Goal: Navigation & Orientation: Understand site structure

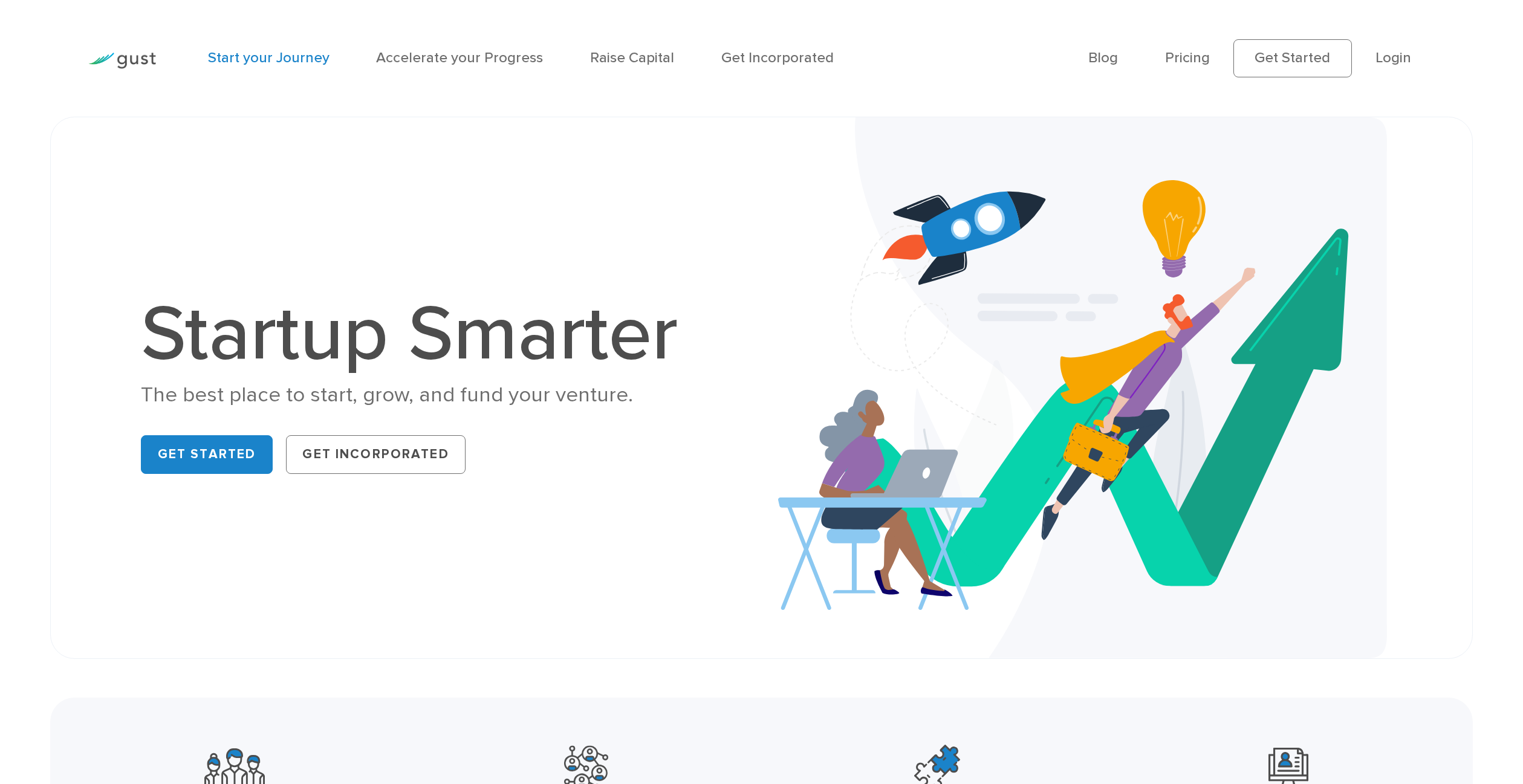
click at [253, 54] on link "Start your Journey" at bounding box center [269, 58] width 122 height 18
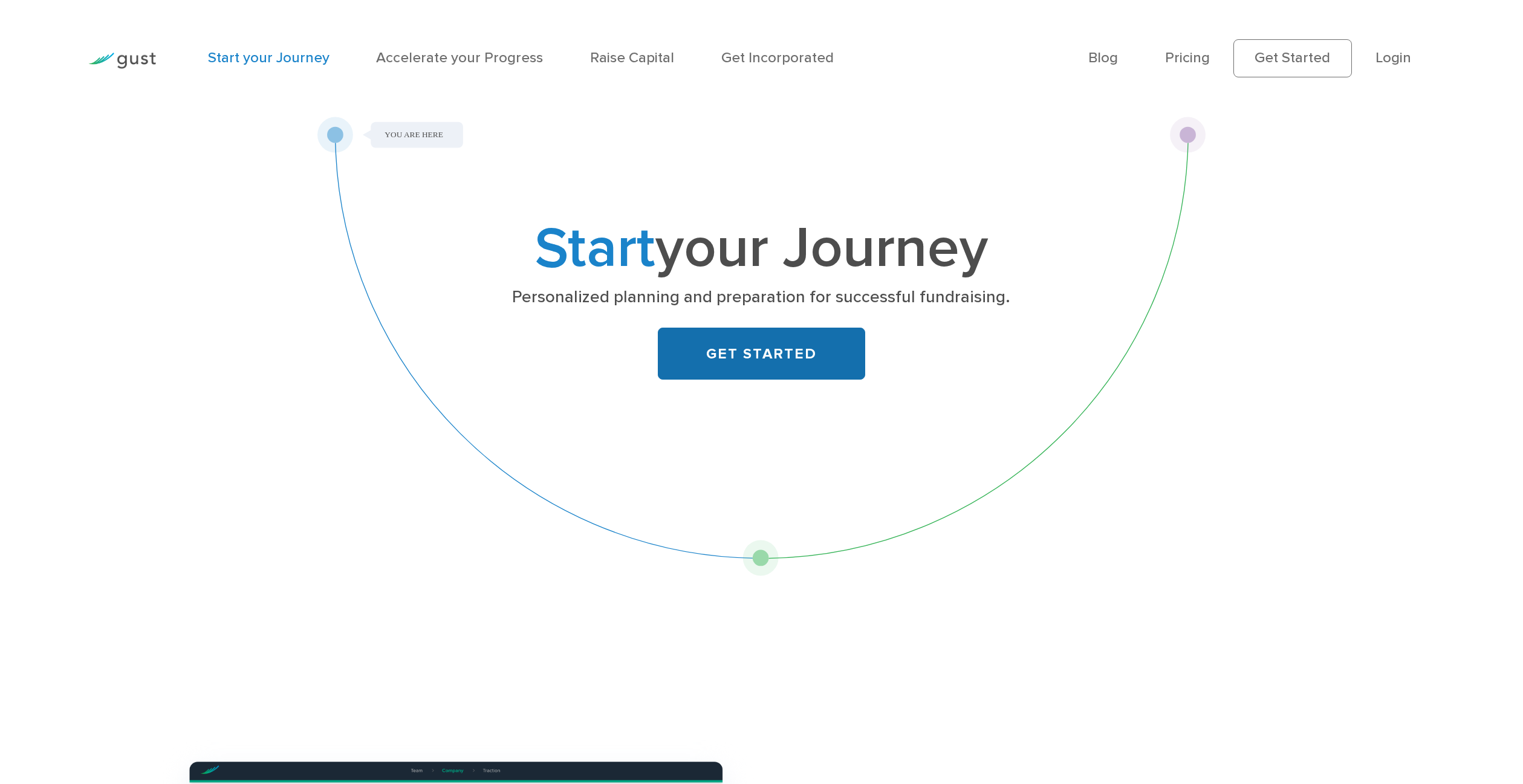
click at [759, 353] on link "GET STARTED" at bounding box center [761, 353] width 207 height 52
click at [482, 58] on link "Accelerate your Progress" at bounding box center [459, 58] width 167 height 18
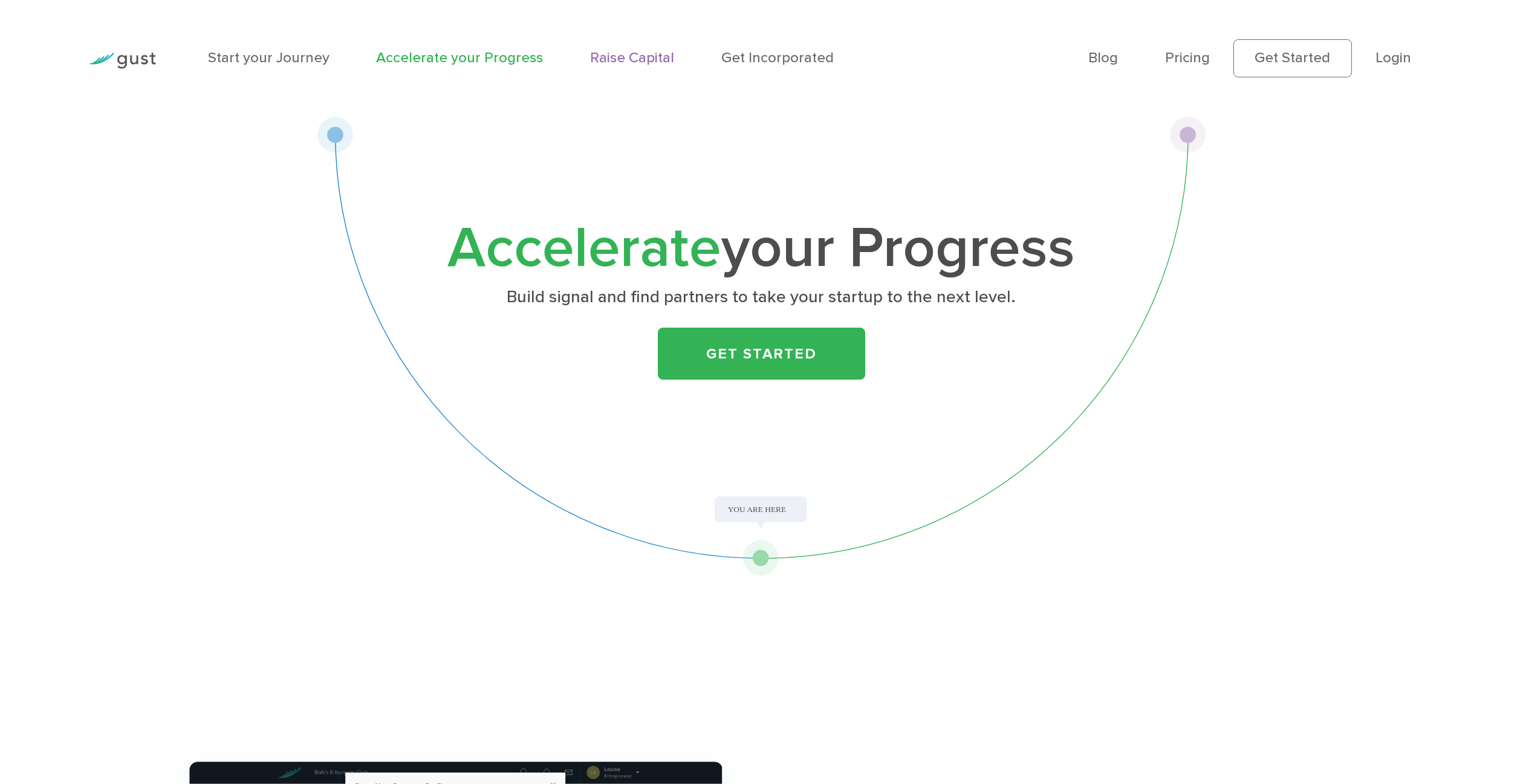
click at [608, 55] on link "Raise Capital" at bounding box center [632, 58] width 84 height 18
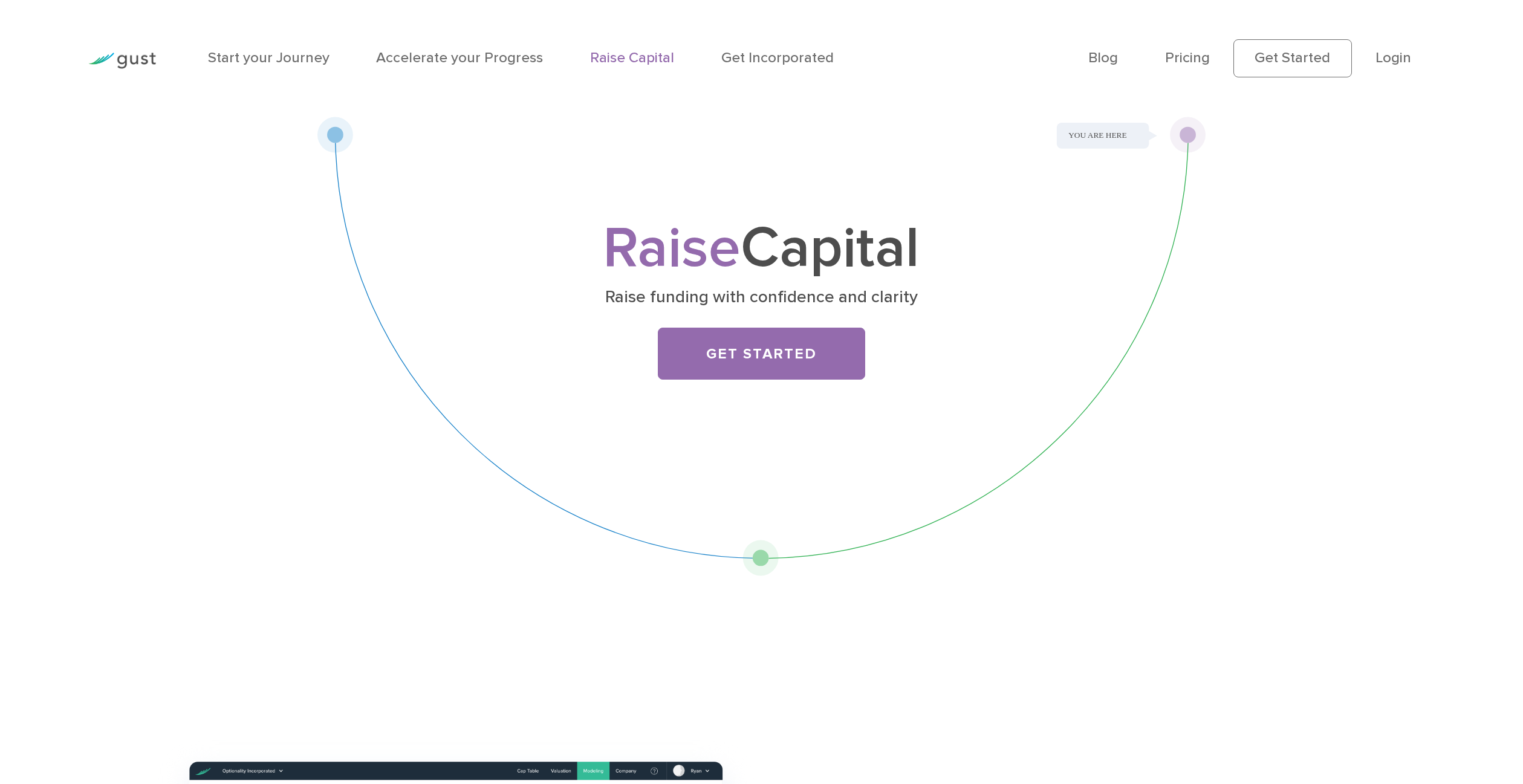
click at [779, 67] on li "Get Incorporated" at bounding box center [777, 58] width 113 height 22
click at [126, 63] on img at bounding box center [122, 61] width 68 height 16
